Goal: Task Accomplishment & Management: Complete application form

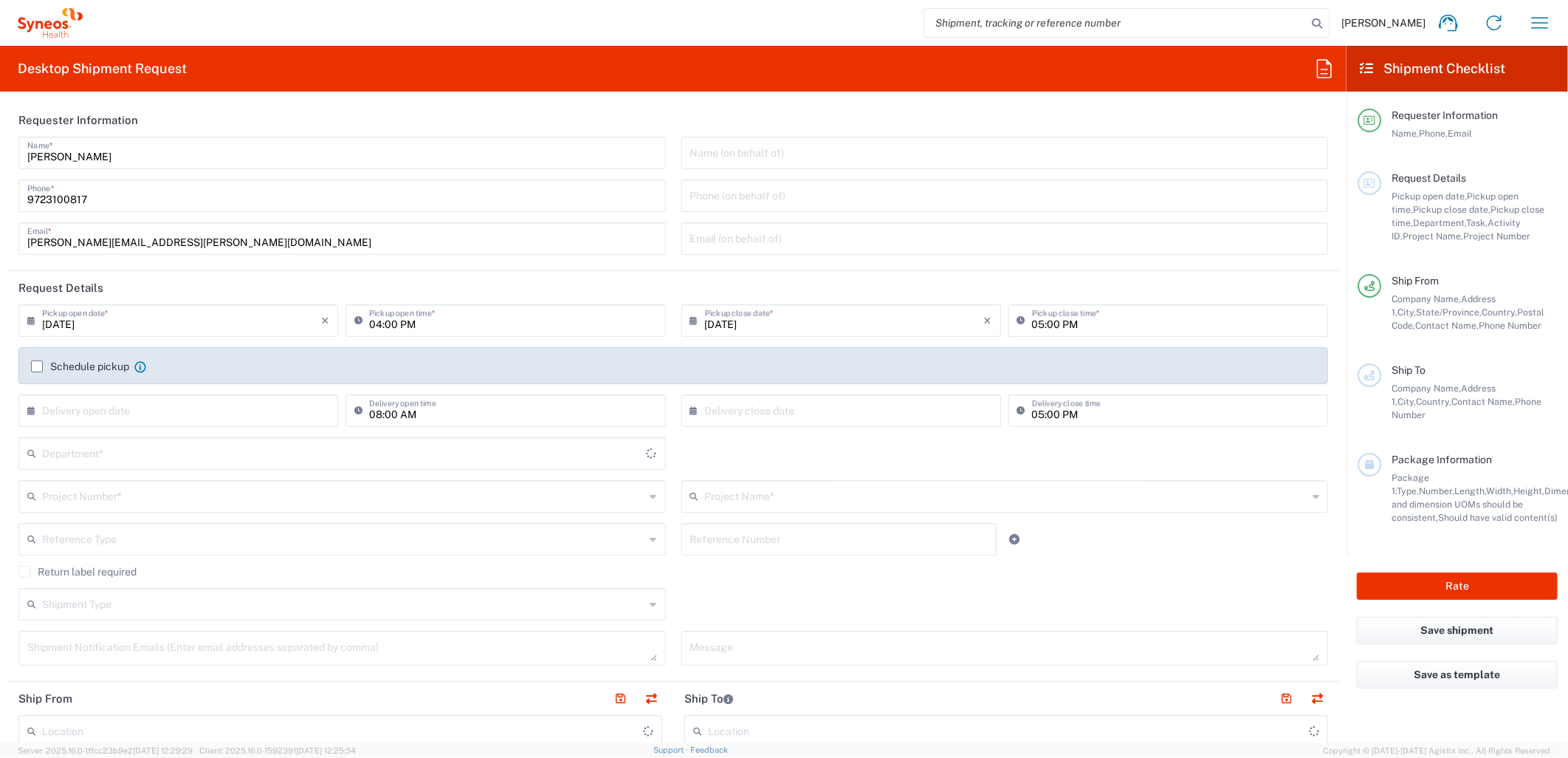
type input "[US_STATE]"
type input "[GEOGRAPHIC_DATA]"
type input "6162"
type input "Syneos Health Medical Communic"
click at [202, 310] on input "[DATE]" at bounding box center [182, 319] width 279 height 26
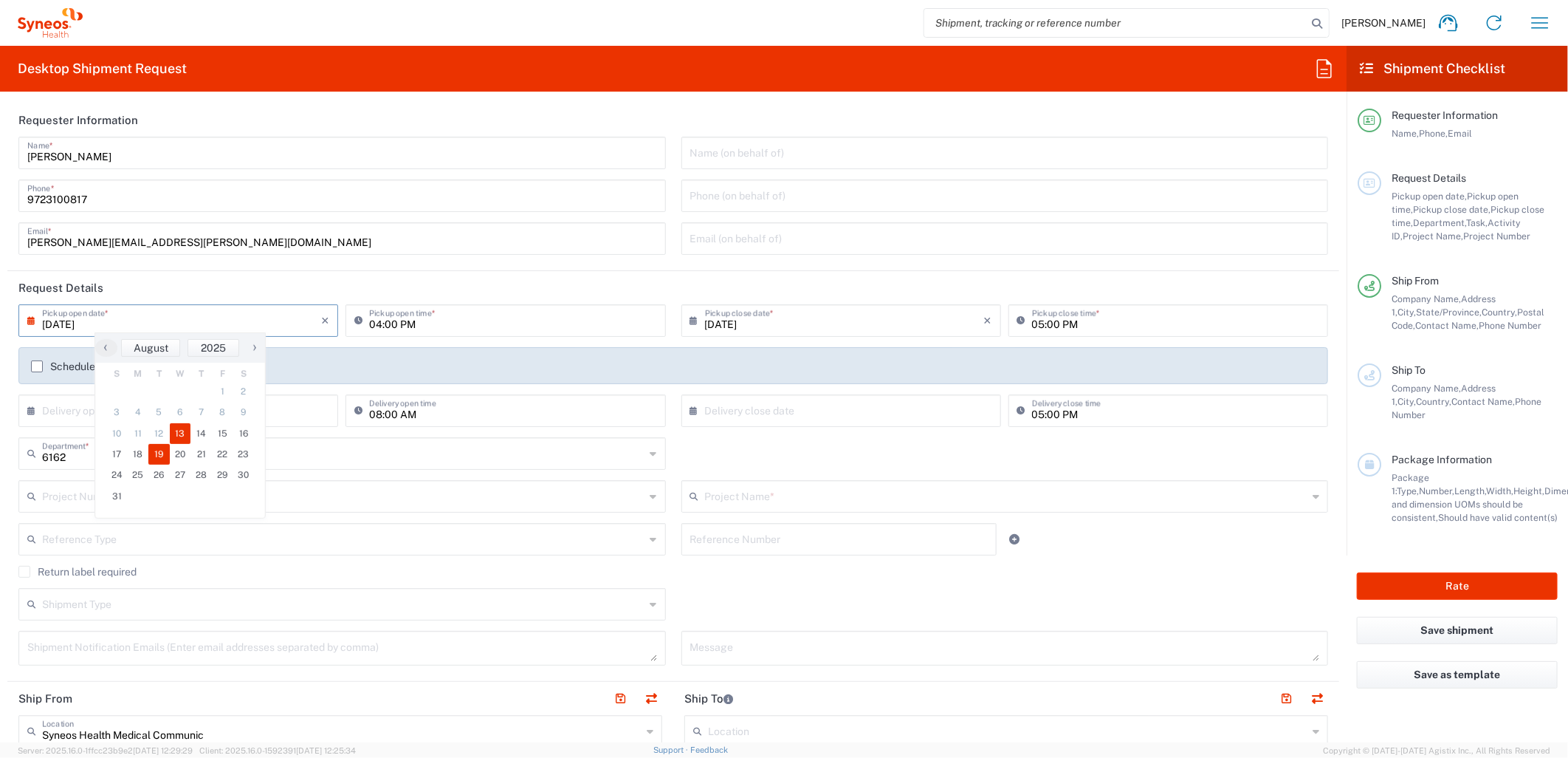
click at [151, 462] on span "19" at bounding box center [159, 454] width 21 height 20
type input "[DATE]"
click at [793, 319] on input "text" at bounding box center [845, 319] width 279 height 26
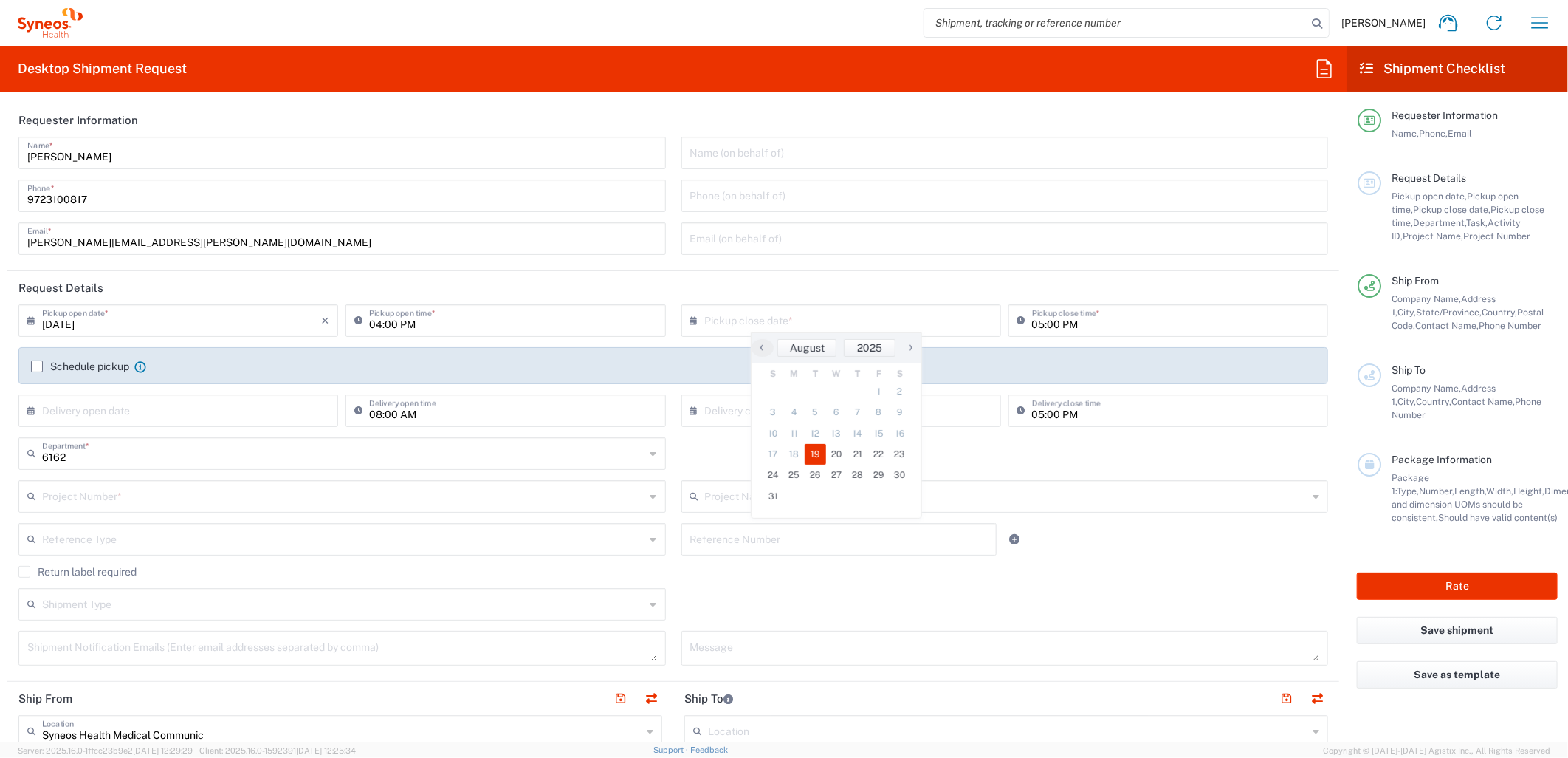
click at [817, 456] on span "19" at bounding box center [815, 454] width 21 height 20
type input "[DATE]"
